Goal: Check status: Check status

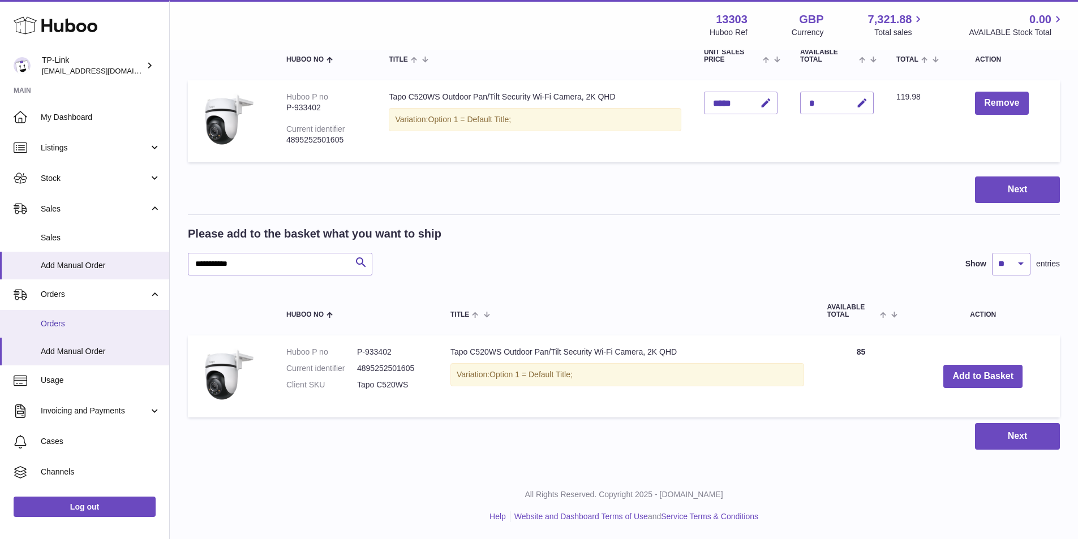
click at [72, 322] on span "Orders" at bounding box center [101, 324] width 120 height 11
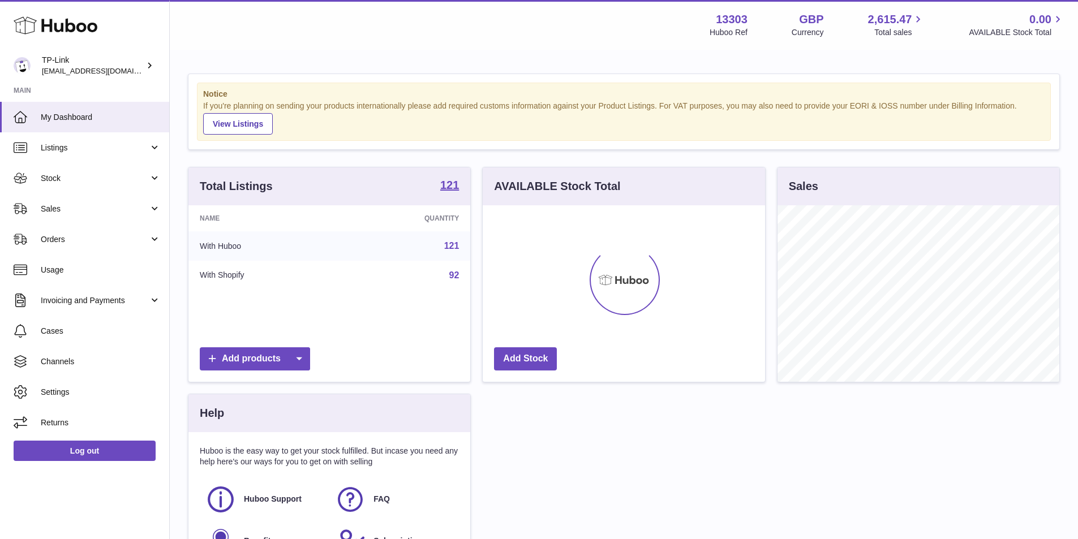
scroll to position [177, 282]
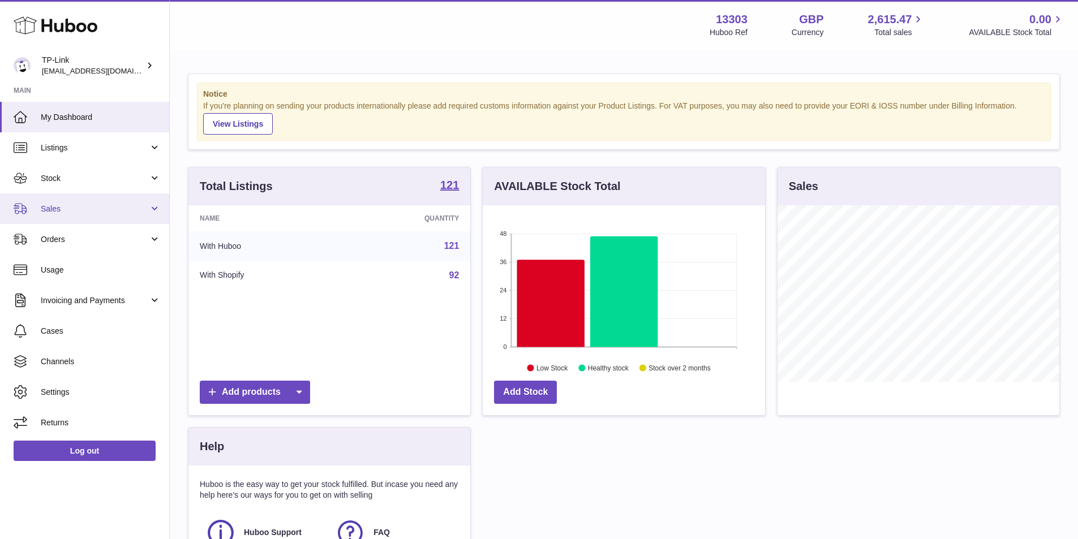
click at [70, 210] on span "Sales" at bounding box center [95, 209] width 108 height 11
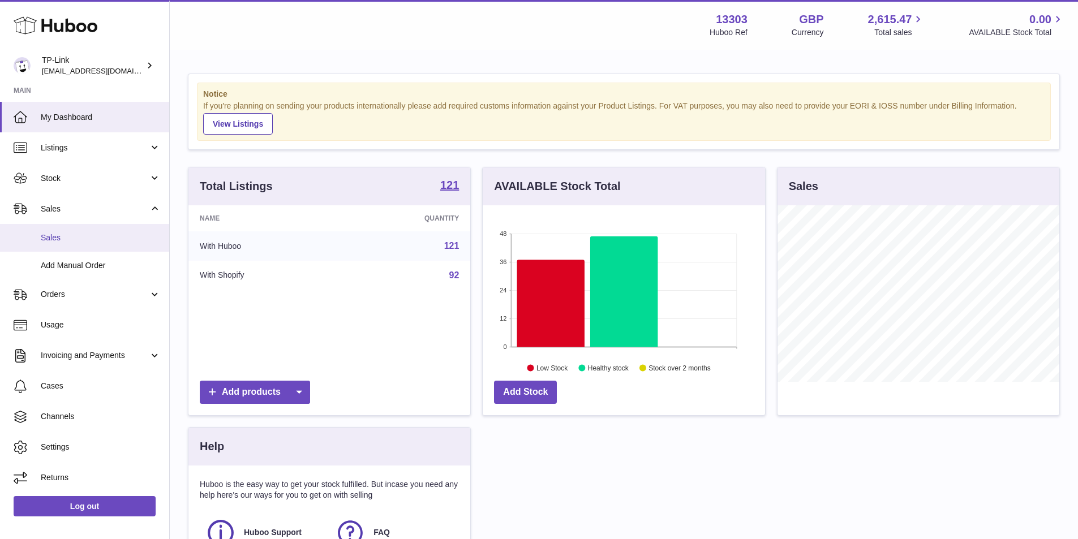
click at [71, 234] on span "Sales" at bounding box center [101, 238] width 120 height 11
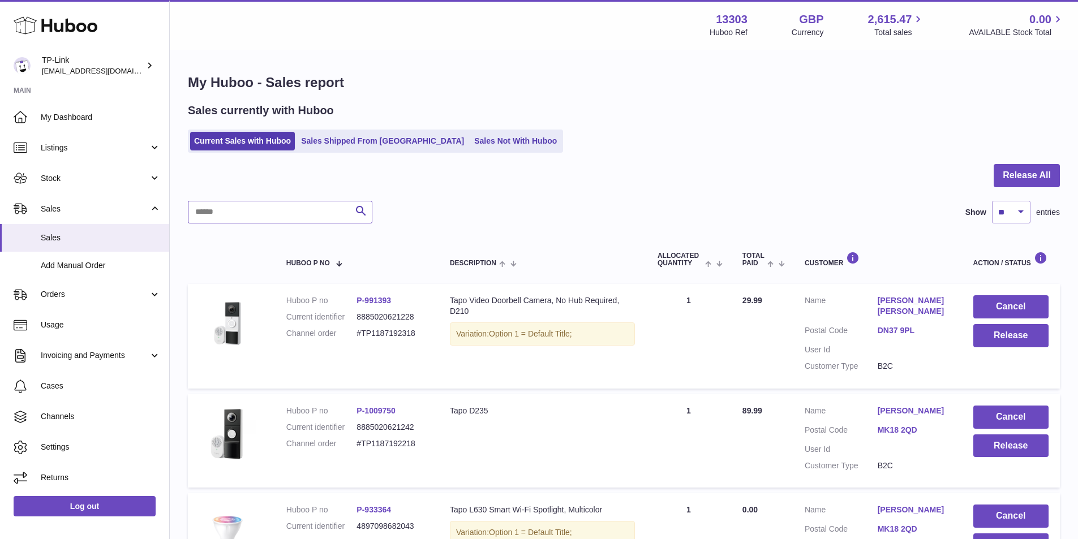
click at [204, 212] on input "text" at bounding box center [280, 212] width 185 height 23
click at [344, 146] on link "Sales Shipped From [GEOGRAPHIC_DATA]" at bounding box center [382, 141] width 171 height 19
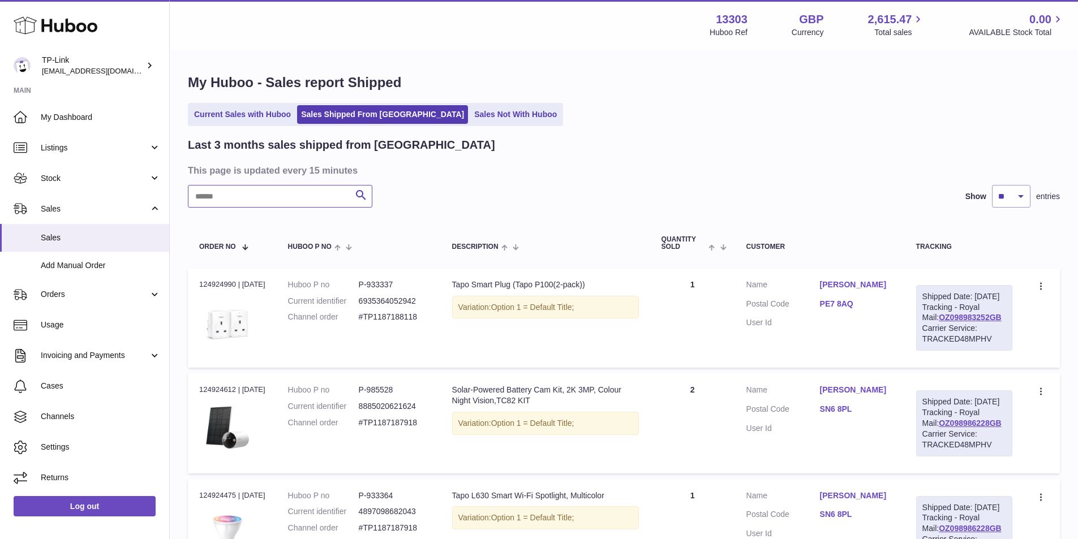
click at [234, 192] on input "text" at bounding box center [280, 196] width 185 height 23
paste input "**********"
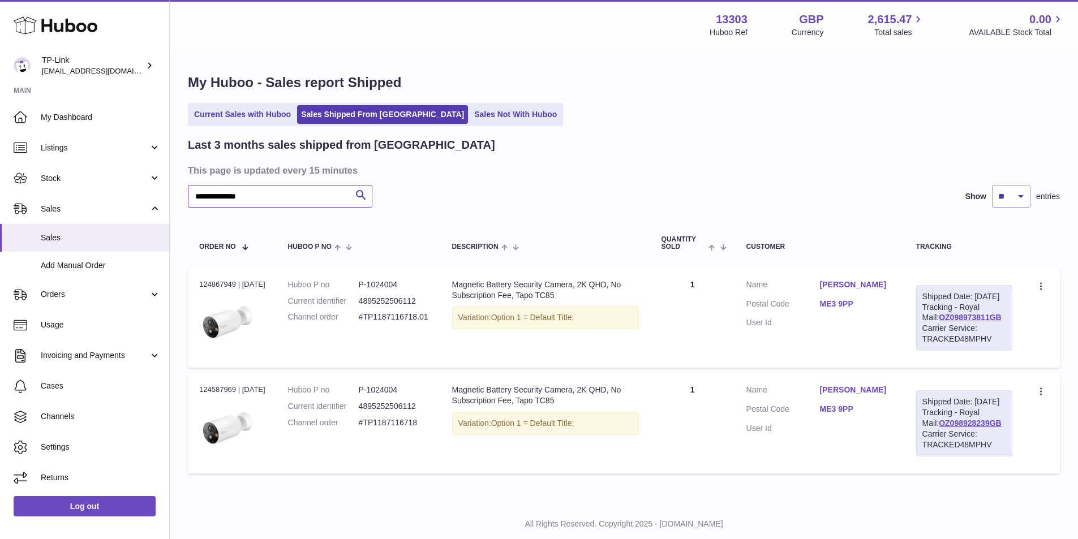
type input "**********"
click at [852, 288] on link "[PERSON_NAME]" at bounding box center [857, 285] width 74 height 11
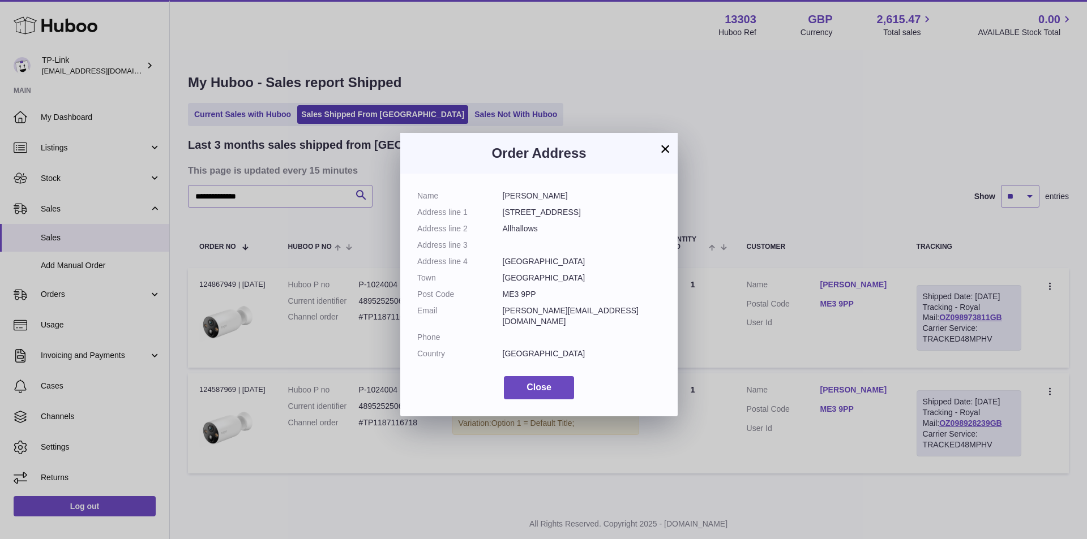
click at [668, 145] on button "×" at bounding box center [665, 149] width 14 height 14
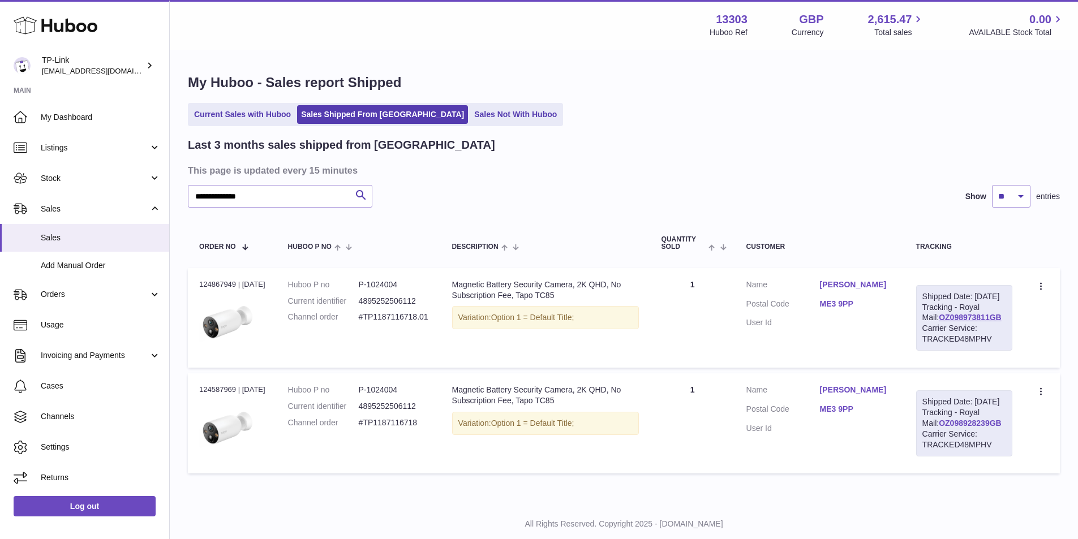
click at [957, 428] on link "OZ098928239GB" at bounding box center [970, 423] width 63 height 9
click at [959, 428] on link "OZ098928239GB" at bounding box center [970, 423] width 63 height 9
click at [843, 282] on link "[PERSON_NAME]" at bounding box center [857, 285] width 74 height 11
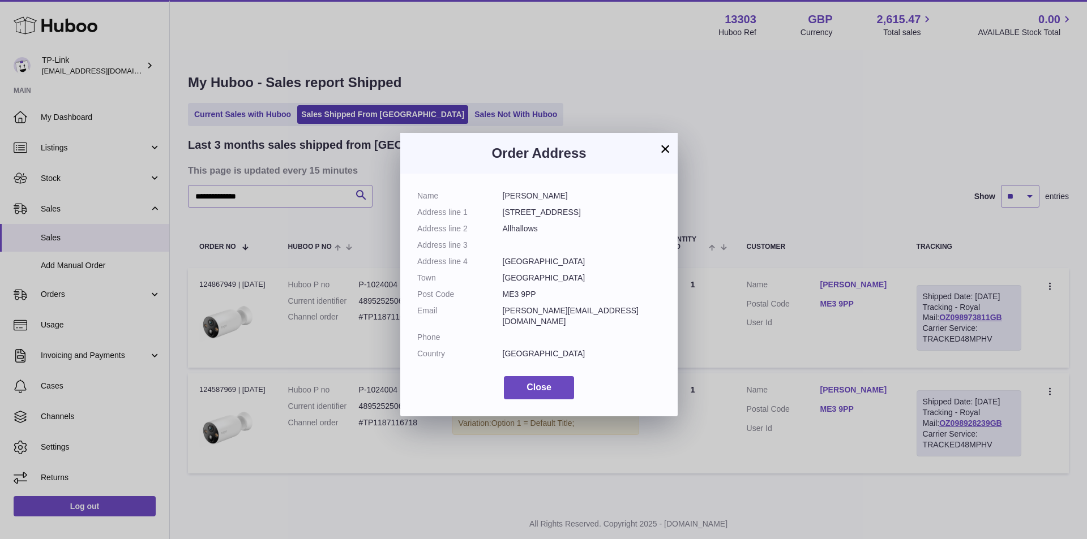
click at [667, 144] on button "×" at bounding box center [665, 149] width 14 height 14
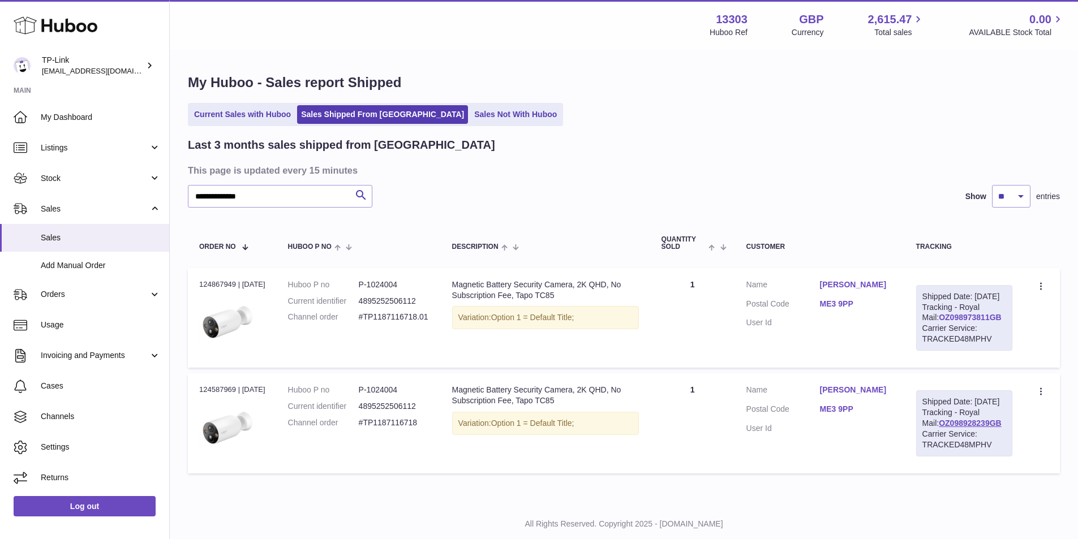
click at [943, 322] on link "OZ098973811GB" at bounding box center [970, 317] width 63 height 9
drag, startPoint x: 1001, startPoint y: 328, endPoint x: 927, endPoint y: 329, distance: 73.6
click at [927, 329] on div "Shipped Date: [DATE] Tracking - Royal Mail: OZ098973811GB Carrier Service: TRAC…" at bounding box center [964, 318] width 96 height 66
copy link "OZ098973811GB"
